Goal: Communication & Community: Answer question/provide support

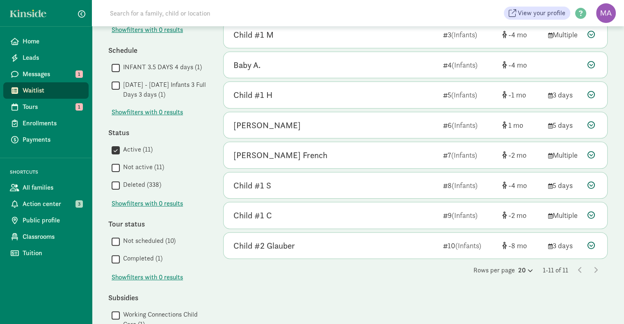
scroll to position [166, 0]
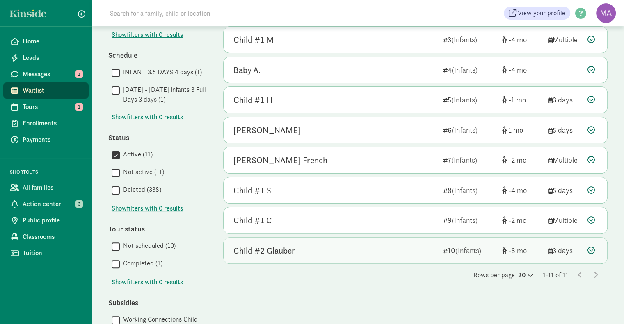
click at [282, 250] on div "Child #2 Glauber" at bounding box center [264, 250] width 62 height 13
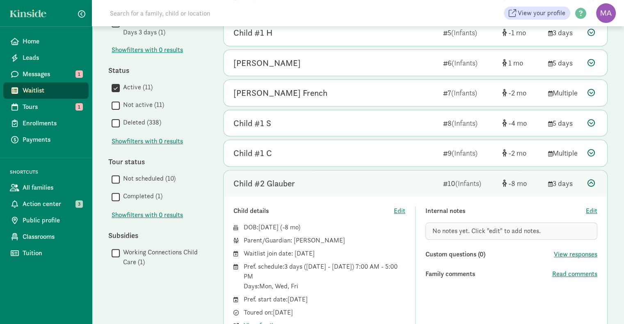
scroll to position [269, 0]
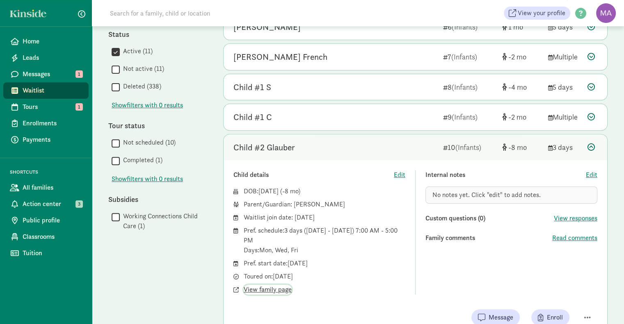
click at [277, 288] on span "View family page" at bounding box center [268, 290] width 48 height 10
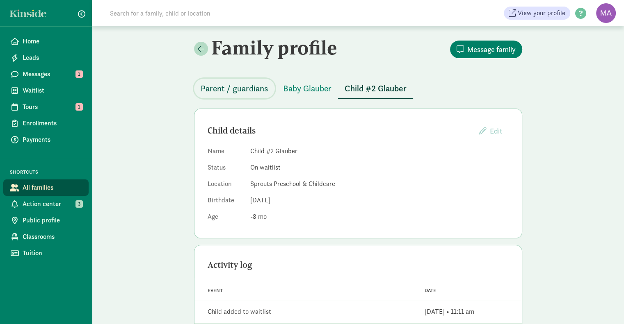
click at [241, 90] on span "Parent / guardians" at bounding box center [235, 88] width 68 height 13
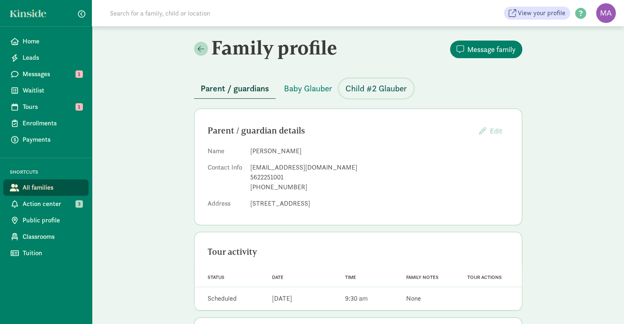
click at [364, 84] on span "Child #2 Glauber" at bounding box center [376, 88] width 62 height 13
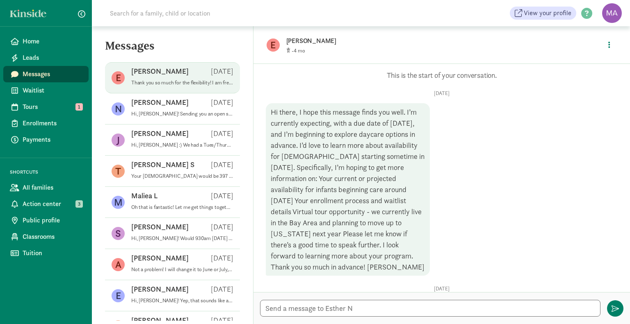
scroll to position [263, 0]
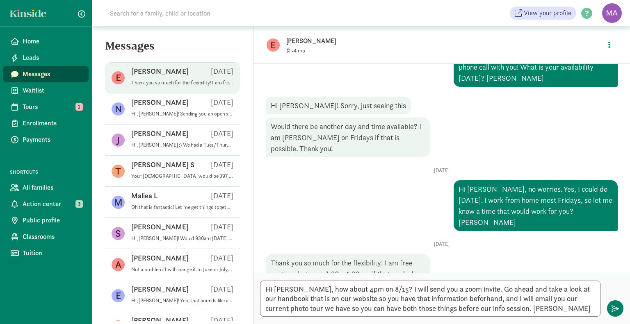
type textarea "Hi [PERSON_NAME], how about 4pm on 8/15? I will send you a zoom invite. Go ahea…"
click at [527, 312] on textarea "Hi Esther, how about 4pm on 8/15? I will send you a zoom invite. Go ahead and t…" at bounding box center [430, 299] width 340 height 36
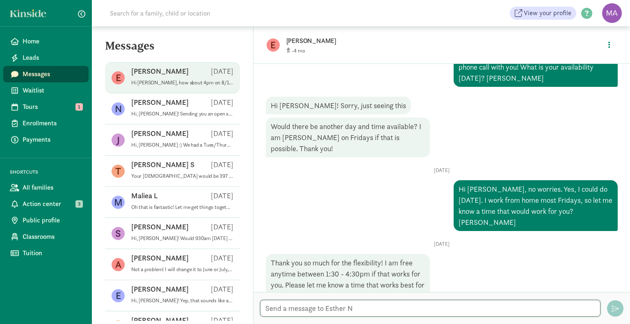
scroll to position [346, 0]
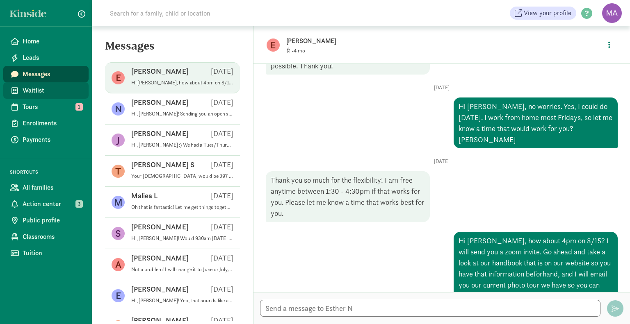
click at [36, 93] on span "Waitlist" at bounding box center [52, 91] width 59 height 10
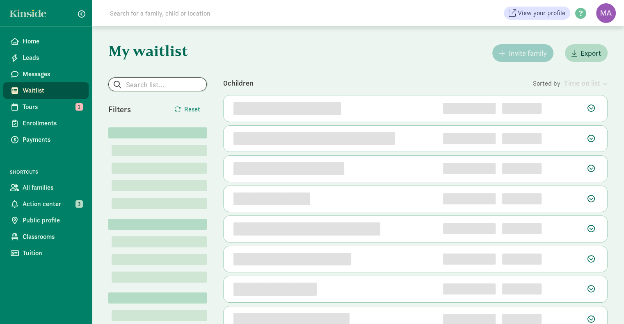
click at [137, 87] on input "search" at bounding box center [158, 84] width 98 height 13
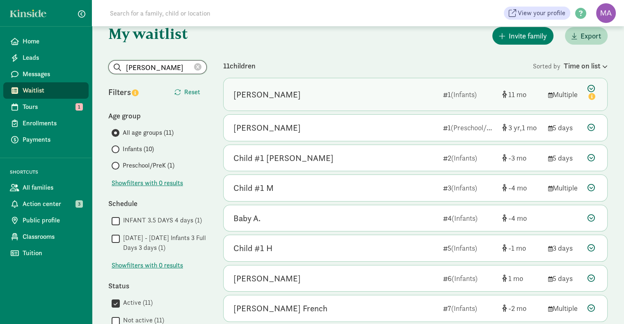
scroll to position [18, 0]
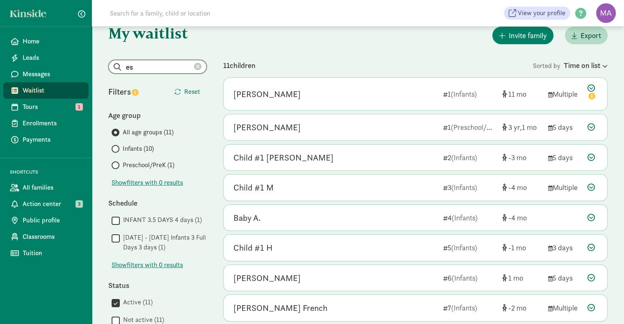
type input "e"
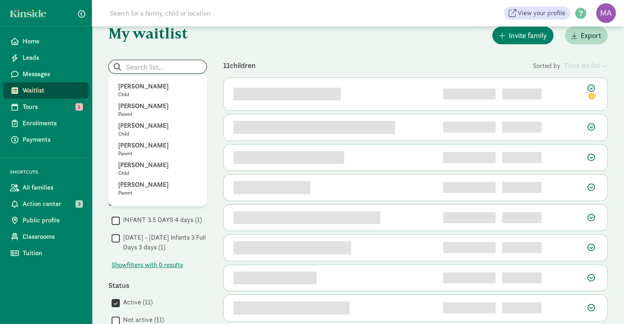
scroll to position [0, 0]
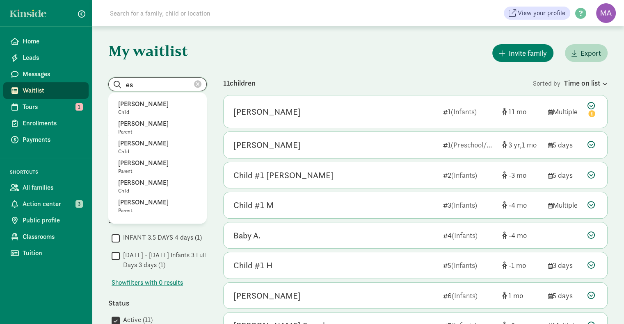
type input "e"
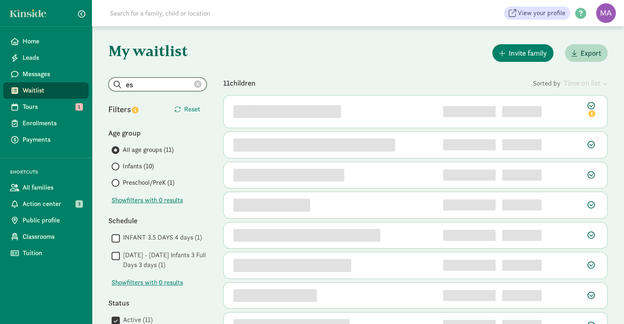
type input "e"
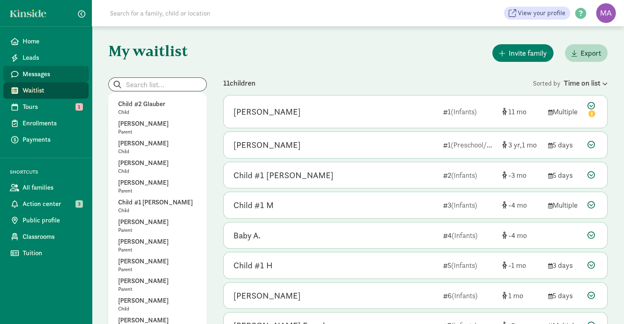
click at [52, 74] on span "Messages" at bounding box center [52, 74] width 59 height 10
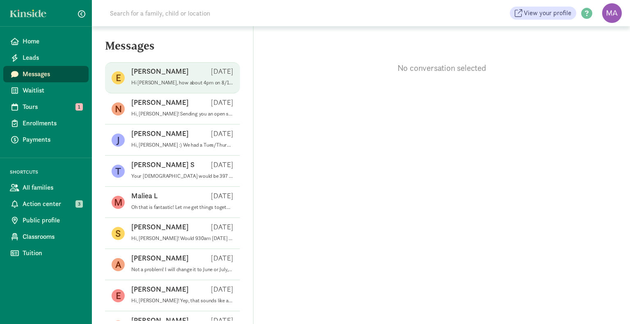
click at [155, 82] on p "Hi [PERSON_NAME], how about 4pm on 8/15? I will send you a zoom invite. Go ahea…" at bounding box center [182, 83] width 102 height 7
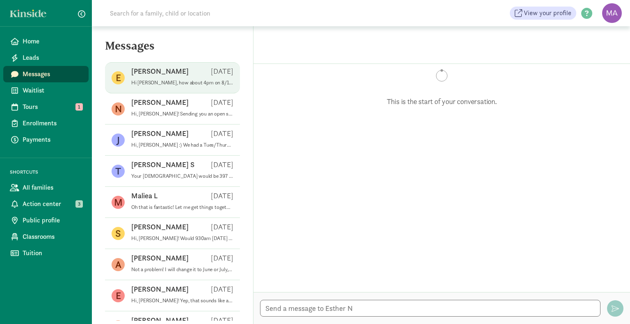
scroll to position [346, 0]
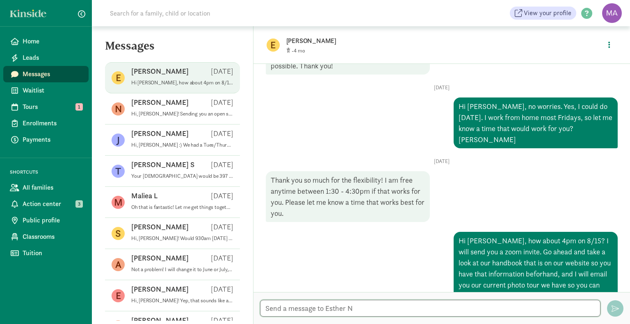
click at [365, 307] on textarea at bounding box center [430, 308] width 340 height 17
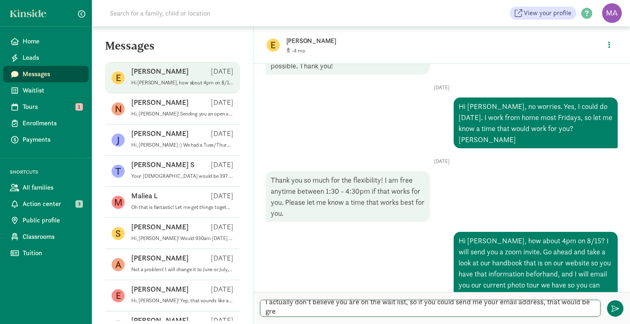
scroll to position [346, 0]
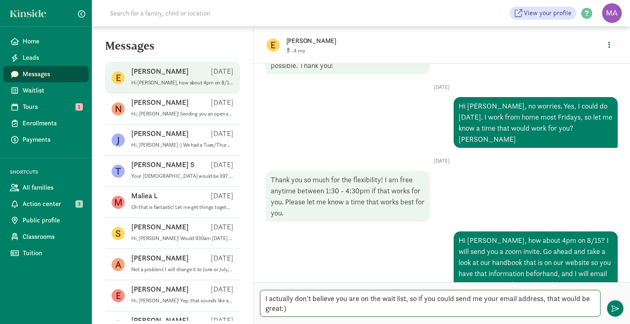
type textarea "I actually don't believe you are on the wait list, so if you could send me your…"
click at [576, 310] on textarea "I actually don't believe you are on the wait list, so if you could send me your…" at bounding box center [430, 303] width 340 height 27
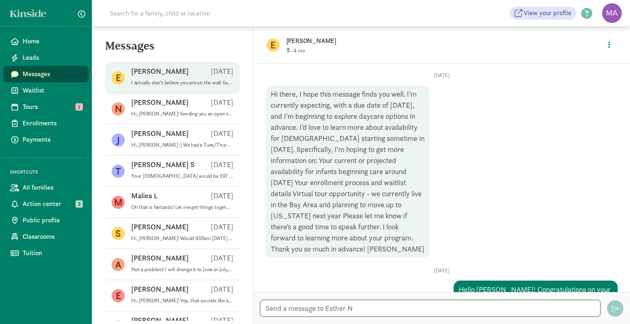
scroll to position [0, 0]
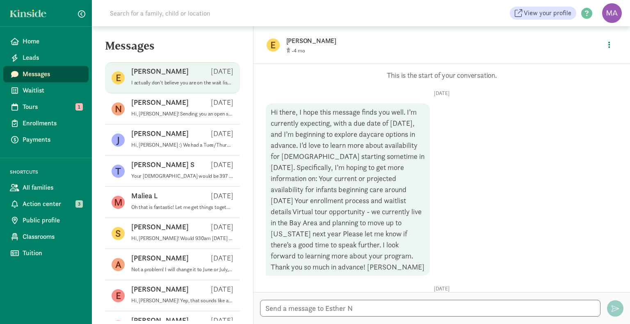
click at [301, 39] on p "[PERSON_NAME]" at bounding box center [415, 40] width 258 height 11
click at [272, 42] on figure "E" at bounding box center [273, 45] width 13 height 13
click at [608, 47] on icon "button" at bounding box center [609, 44] width 2 height 7
click at [588, 62] on link "View family page" at bounding box center [591, 64] width 59 height 10
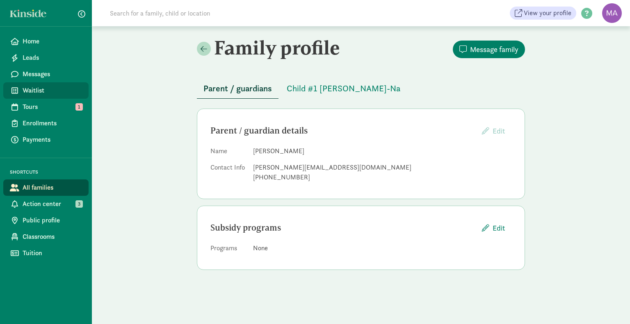
click at [41, 91] on span "Waitlist" at bounding box center [52, 91] width 59 height 10
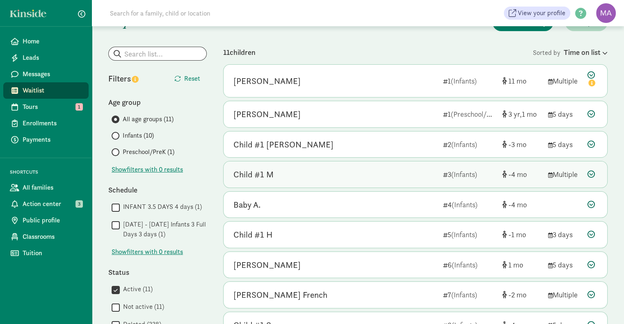
scroll to position [27, 0]
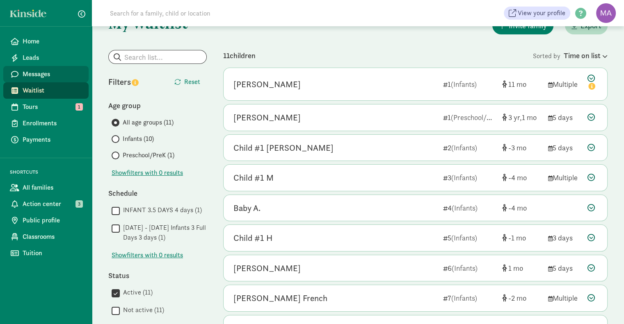
click at [52, 68] on link "Messages" at bounding box center [45, 74] width 85 height 16
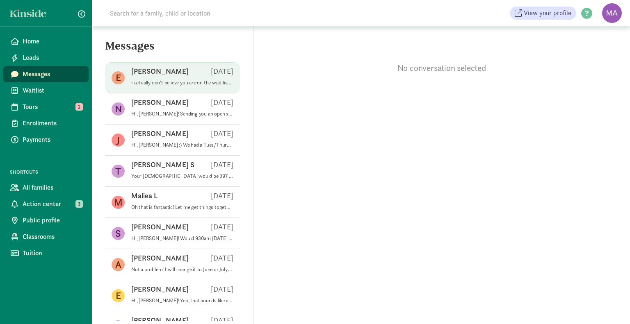
click at [181, 78] on div "Esther N Aug 13" at bounding box center [182, 72] width 102 height 13
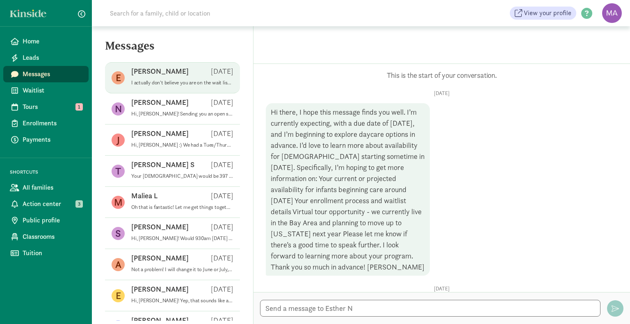
scroll to position [389, 0]
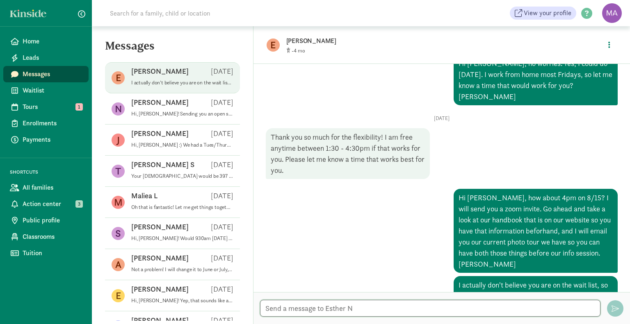
click at [300, 311] on textarea at bounding box center [430, 308] width 340 height 17
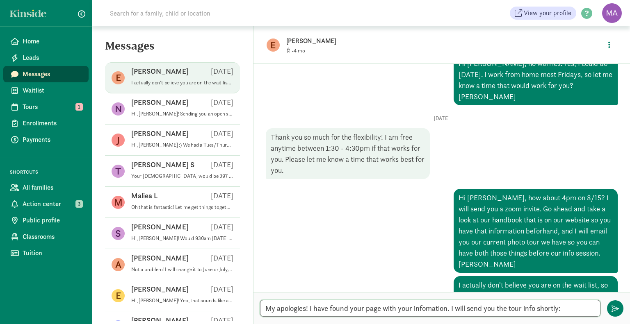
type textarea "My apologies! I have found your page with your infomation. I will send you the …"
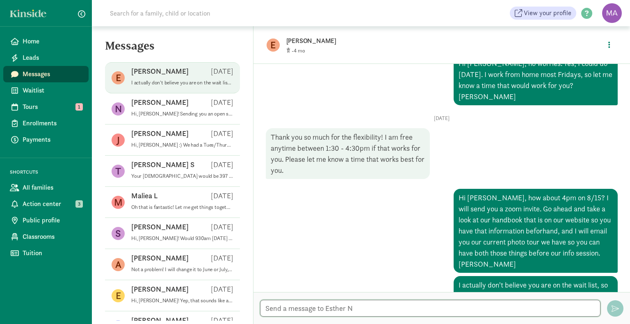
scroll to position [421, 0]
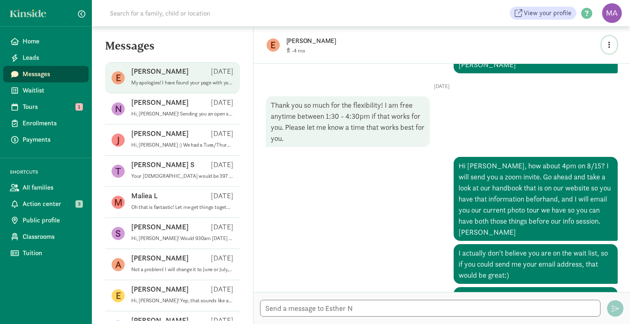
click at [607, 42] on button "button" at bounding box center [609, 45] width 15 height 18
click at [600, 65] on link "View family page" at bounding box center [591, 64] width 59 height 10
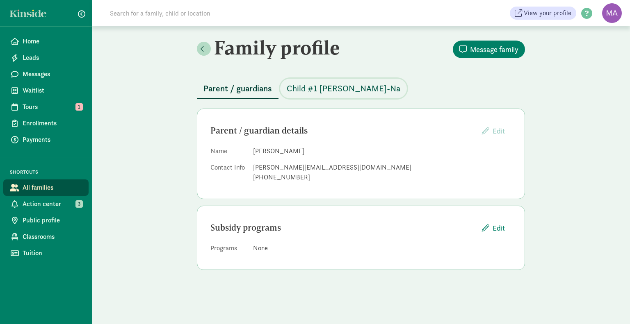
click at [347, 87] on span "Child #1 Marlow-Na" at bounding box center [344, 88] width 114 height 13
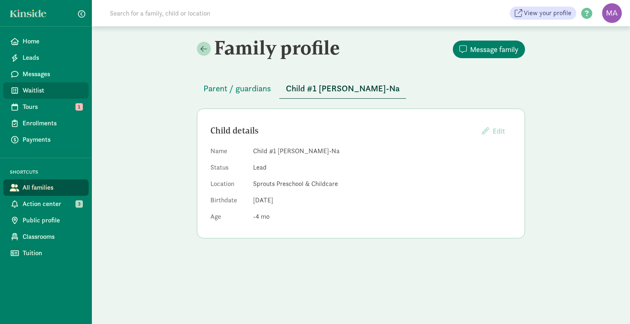
click at [45, 93] on span "Waitlist" at bounding box center [52, 91] width 59 height 10
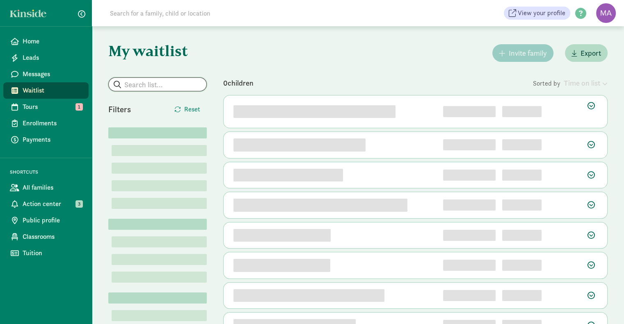
click at [134, 86] on input "search" at bounding box center [158, 84] width 98 height 13
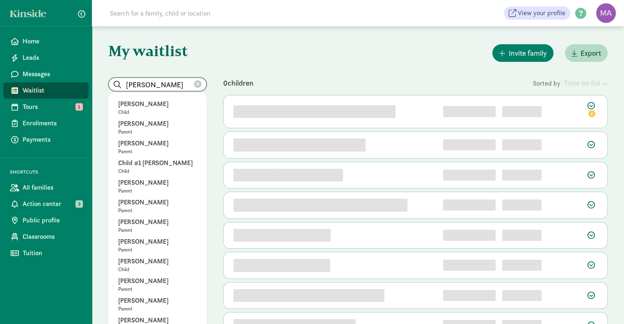
type input "[PERSON_NAME]"
click at [259, 62] on div "Invite family Export" at bounding box center [415, 53] width 384 height 21
